Goal: Communication & Community: Answer question/provide support

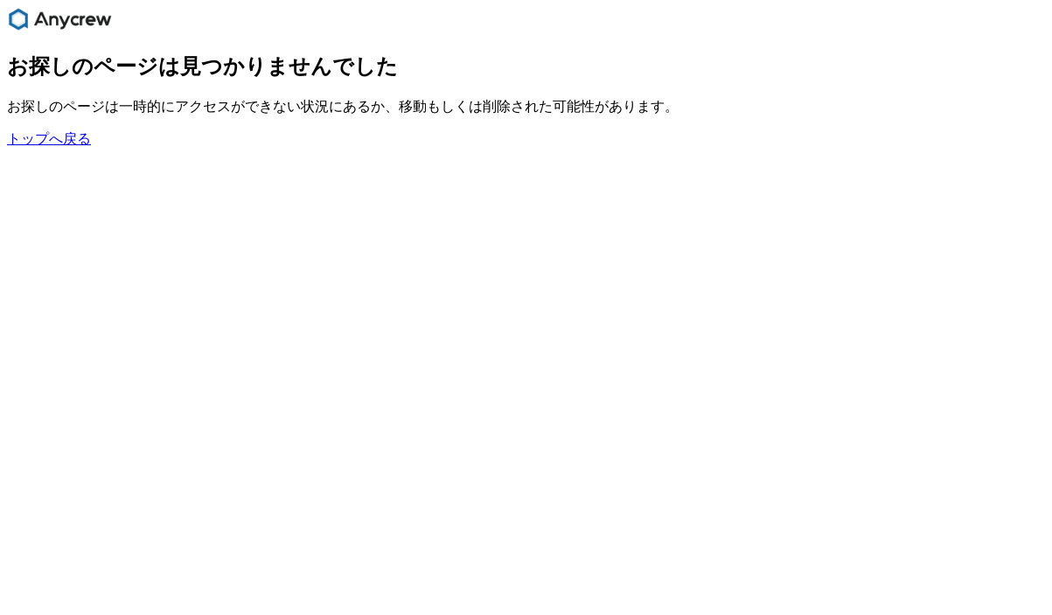
click at [52, 143] on link "トップへ戻る" at bounding box center [49, 138] width 84 height 15
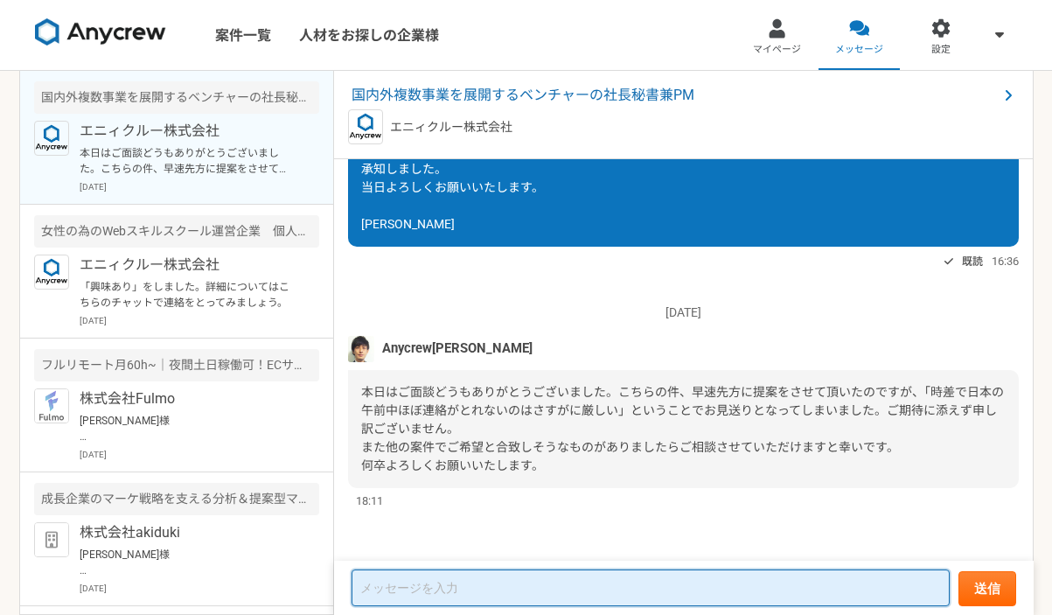
click at [515, 597] on textarea at bounding box center [651, 587] width 598 height 37
type textarea "g"
type textarea "ご"
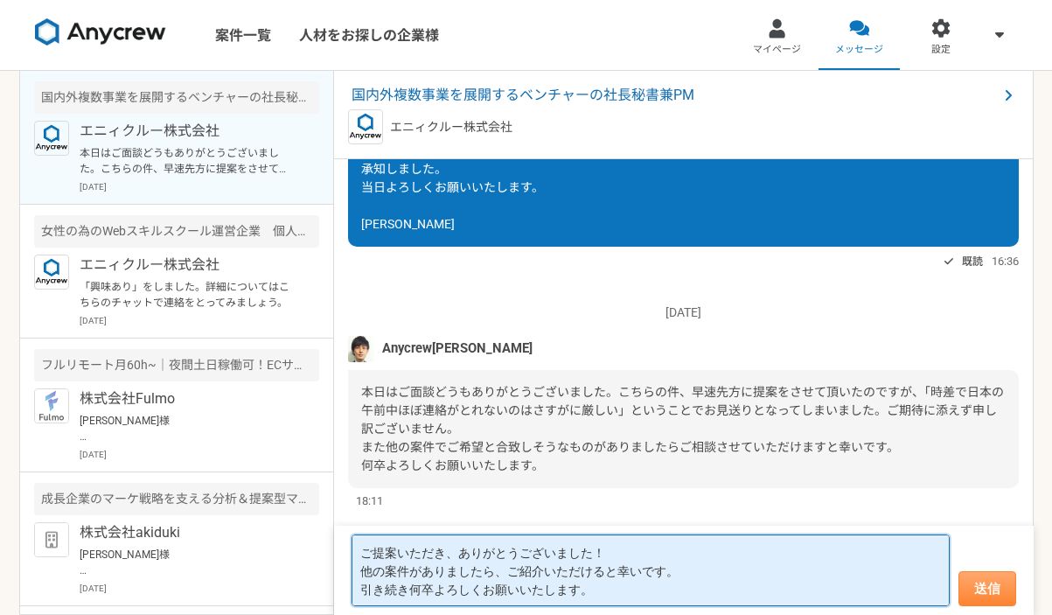
type textarea "ご提案いただき、ありがとうございました！ 他の案件がありましたら、ご紹介いただけると幸いです。 引き続き何卒よろしくお願いいたします。"
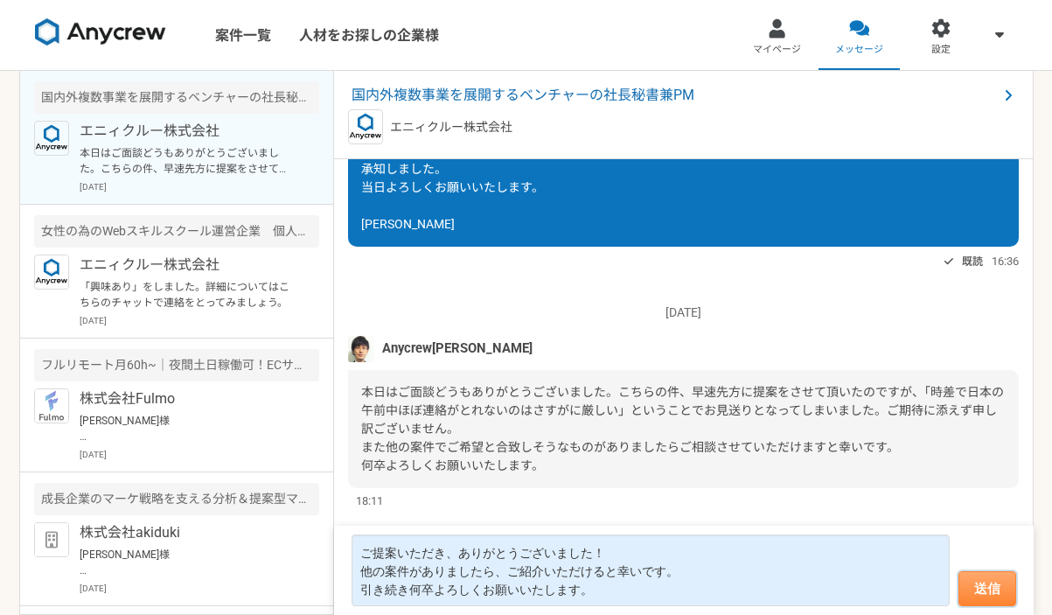
click at [998, 578] on button "送信" at bounding box center [987, 588] width 58 height 35
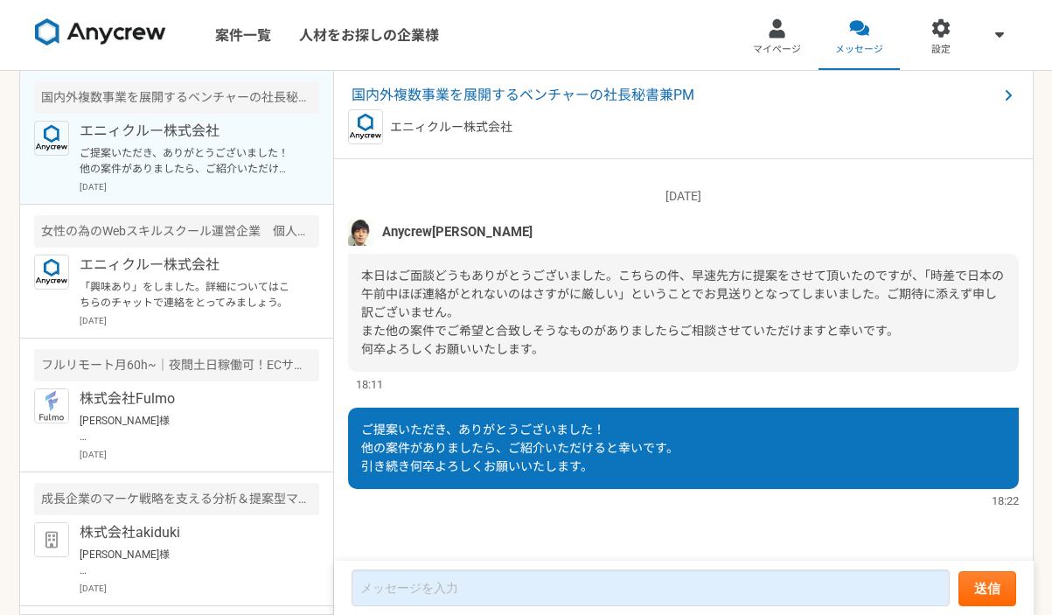
click at [126, 24] on img at bounding box center [100, 32] width 131 height 28
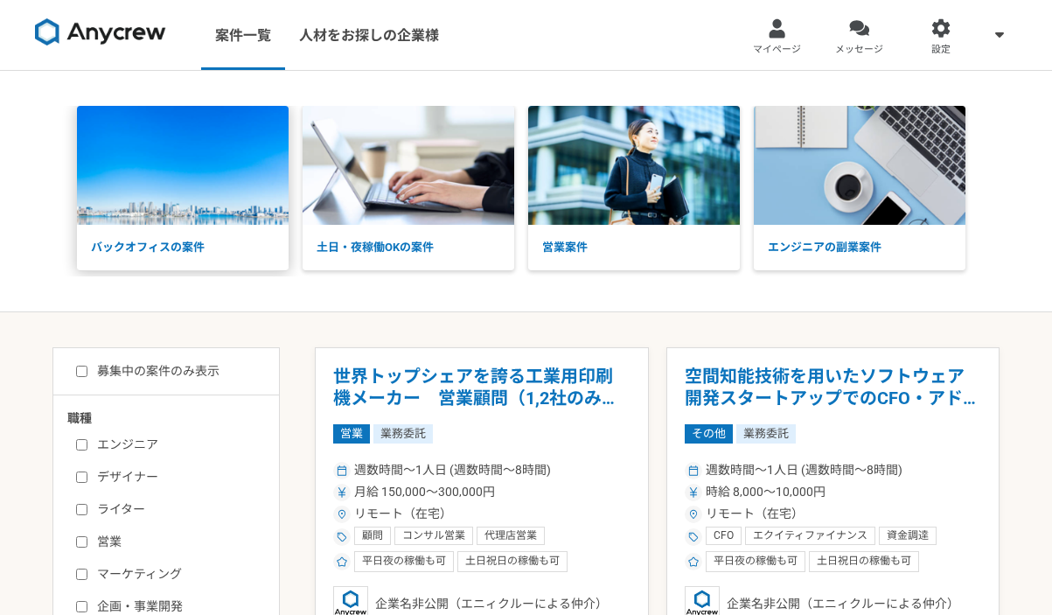
click at [167, 136] on img at bounding box center [183, 165] width 212 height 119
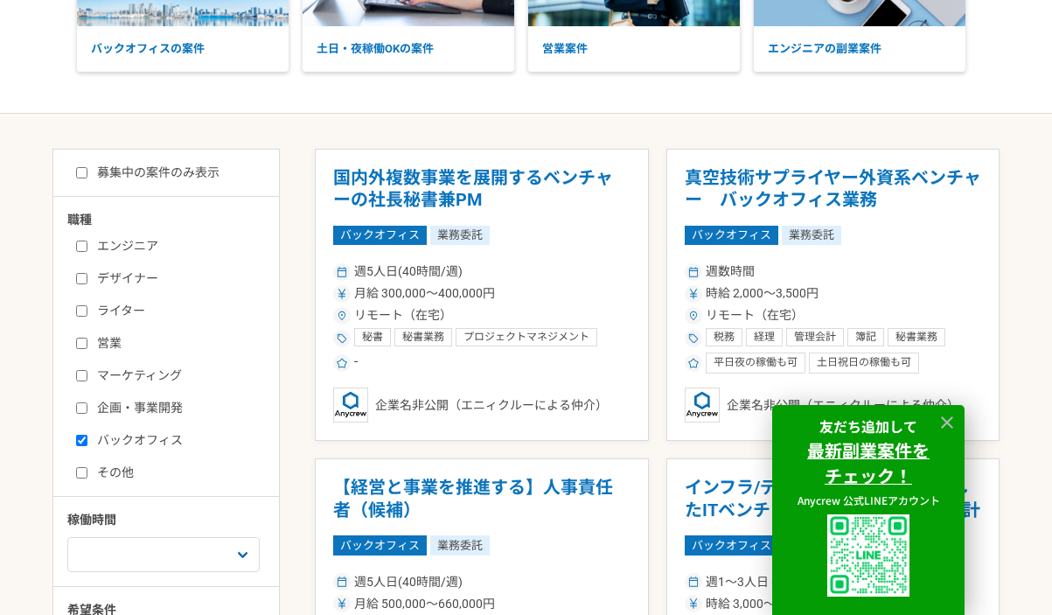
scroll to position [201, 0]
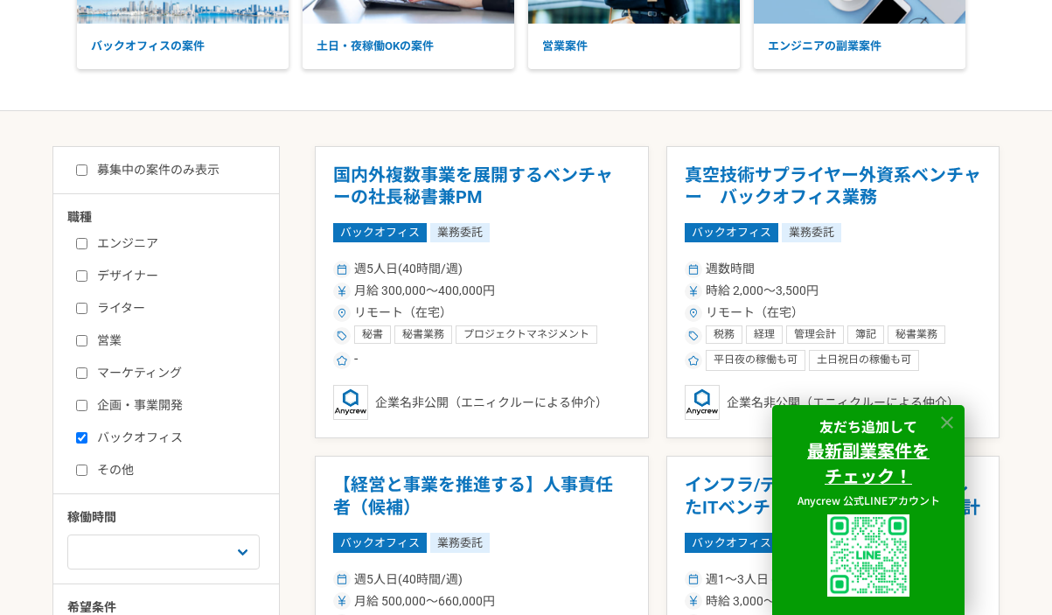
click at [941, 415] on icon at bounding box center [947, 423] width 20 height 20
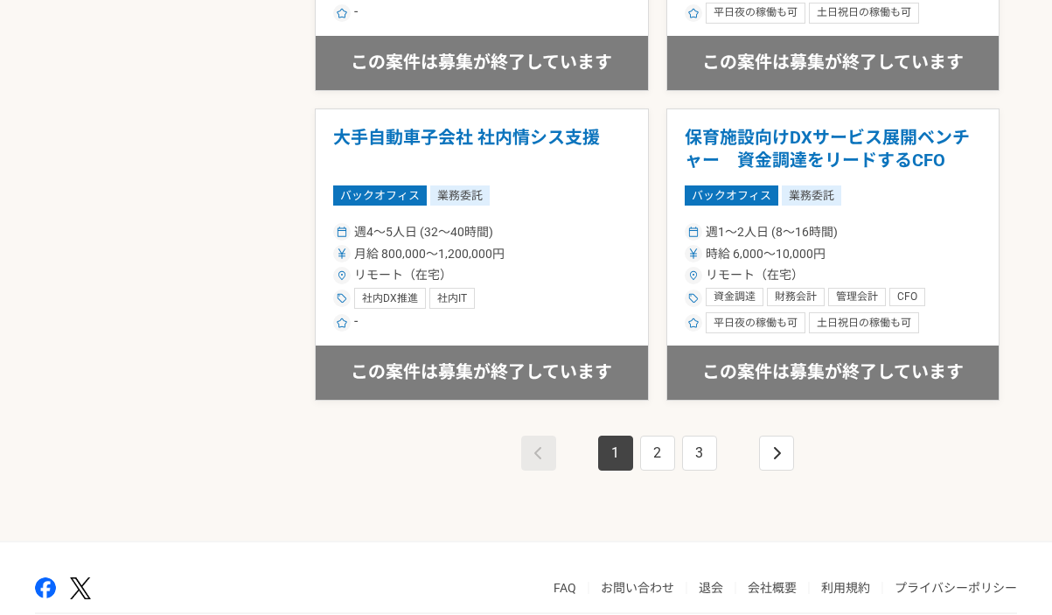
scroll to position [3028, 0]
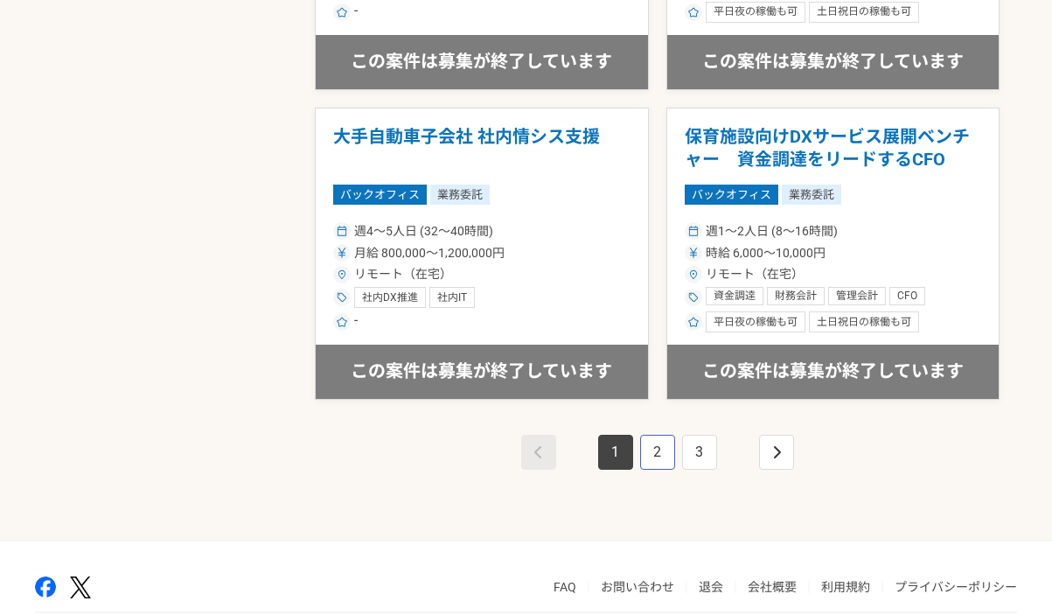
click at [655, 435] on link "2" at bounding box center [657, 452] width 35 height 35
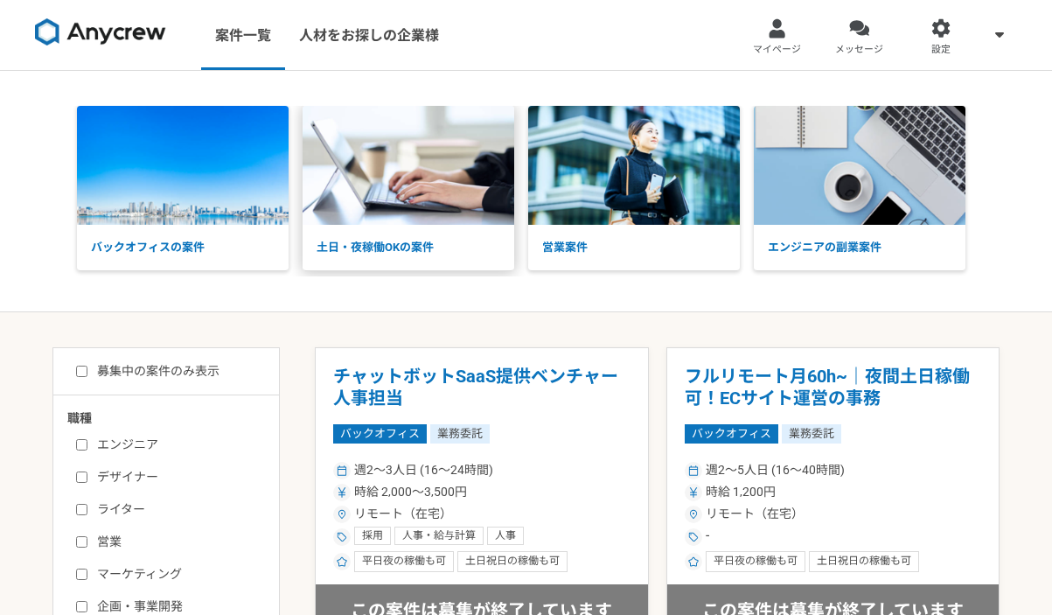
click at [447, 193] on img at bounding box center [409, 165] width 212 height 119
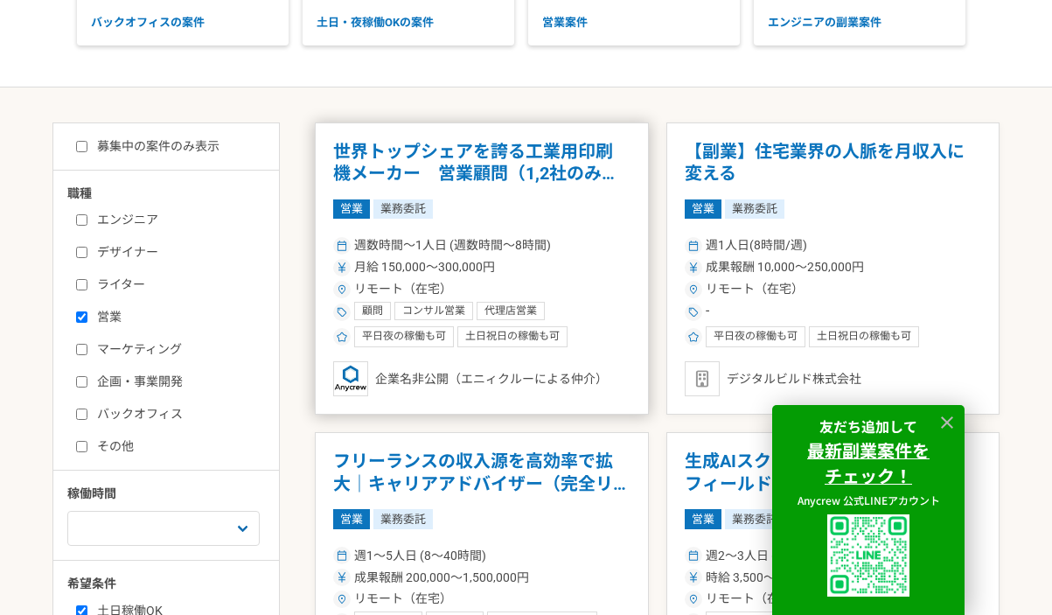
scroll to position [334, 0]
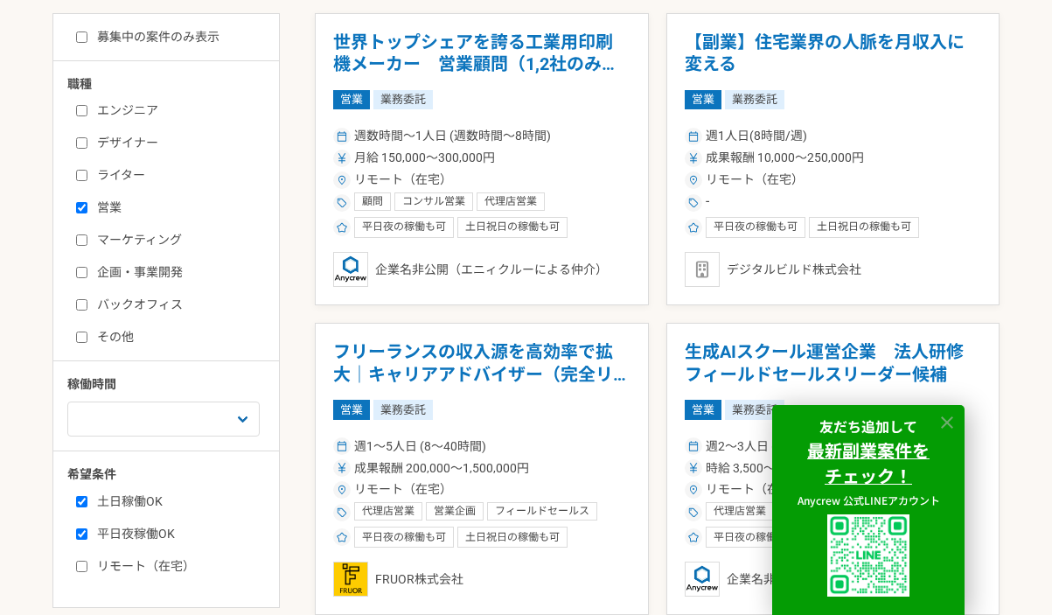
click at [950, 427] on icon at bounding box center [947, 422] width 12 height 12
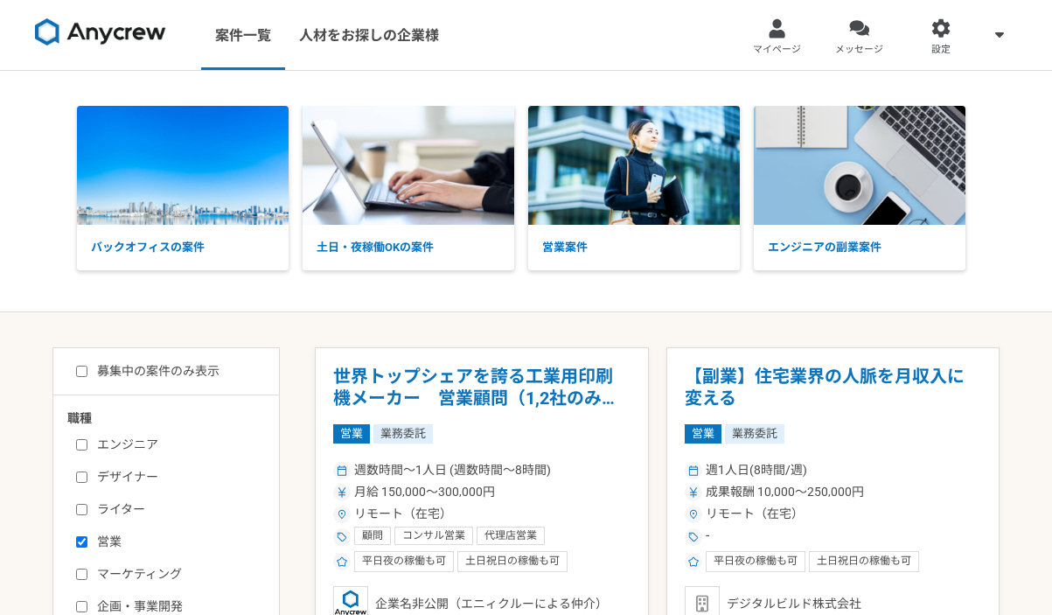
scroll to position [0, 0]
